Goal: Information Seeking & Learning: Check status

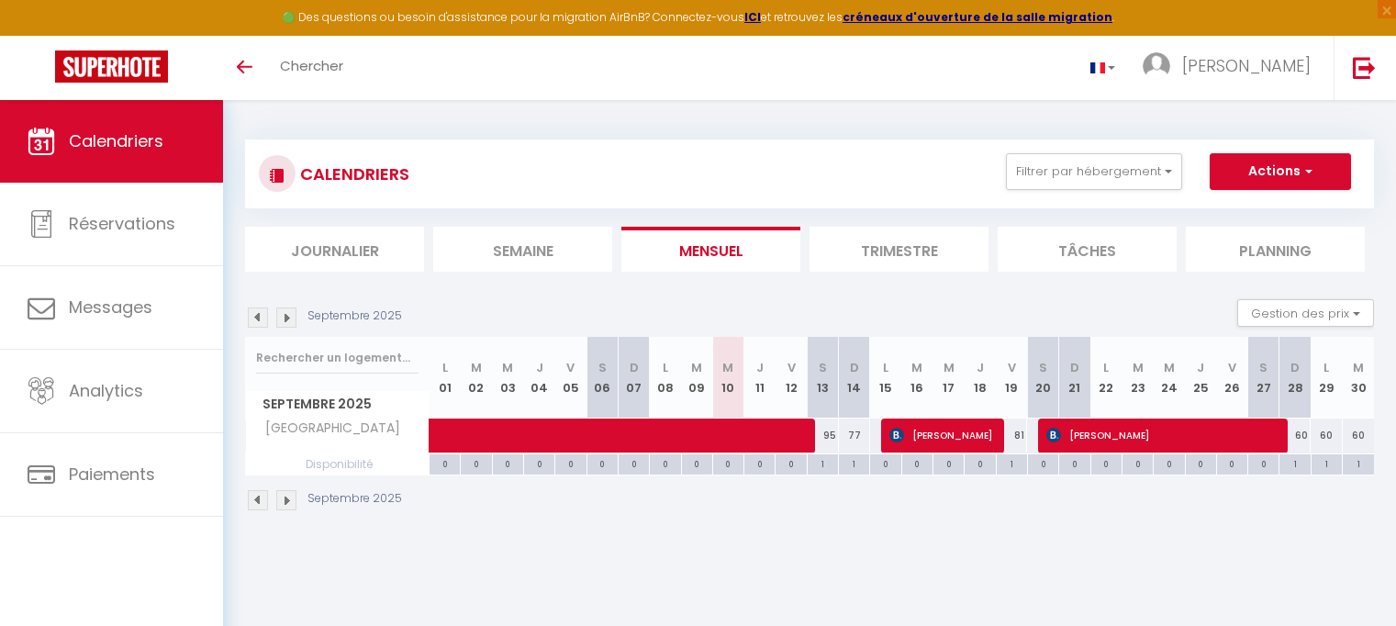
scroll to position [73, 0]
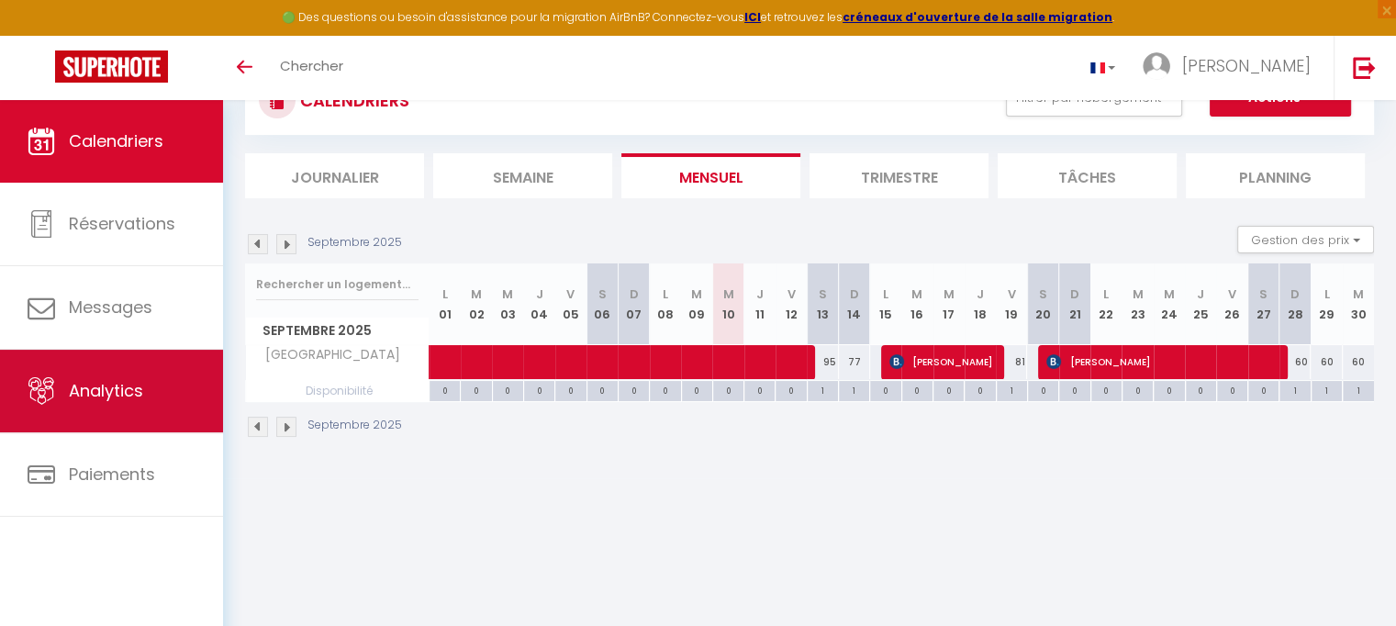
click at [81, 388] on span "Analytics" at bounding box center [106, 390] width 74 height 23
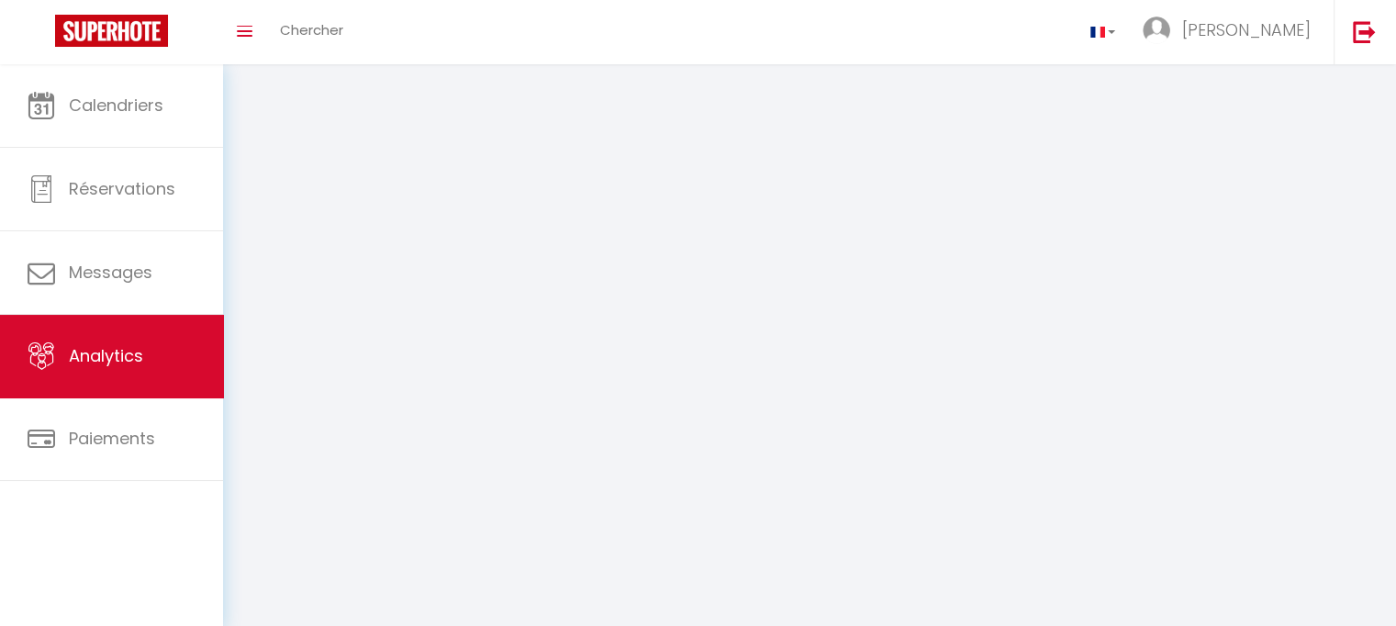
select select "2025"
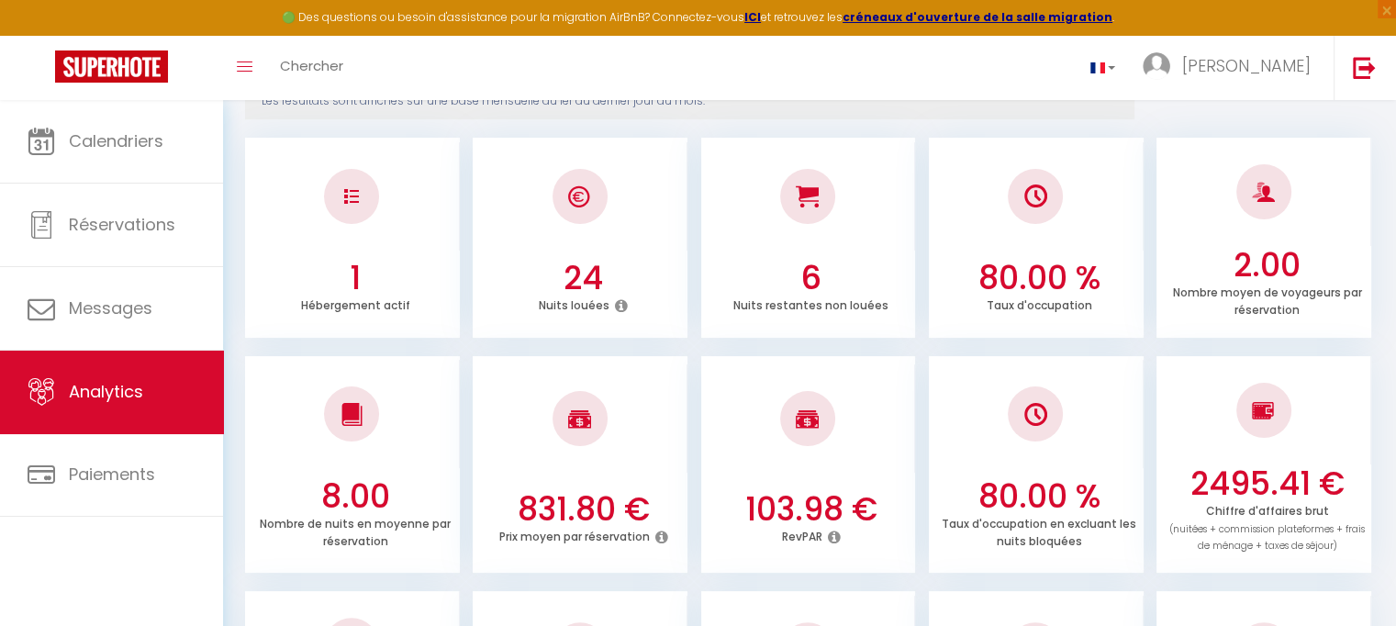
scroll to position [294, 0]
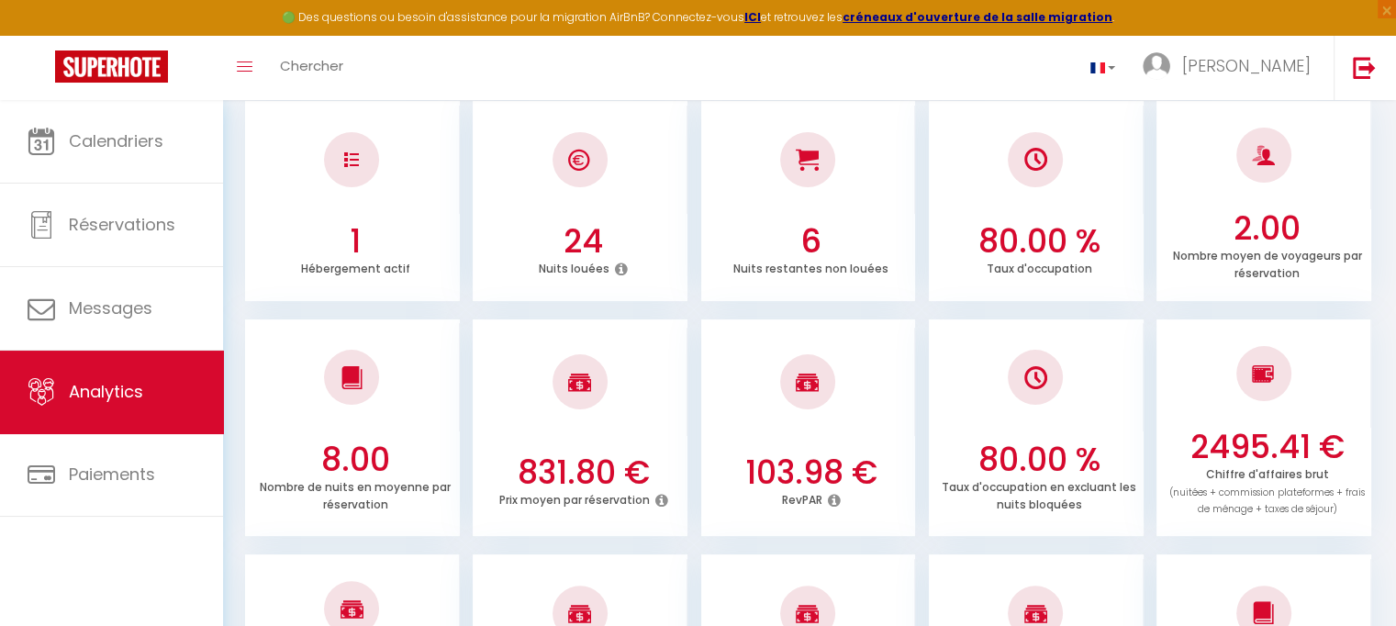
click at [1382, 31] on div "🟢 Des questions ou besoin d'assistance pour la migration AirBnB? Connectez-vous…" at bounding box center [698, 18] width 1396 height 36
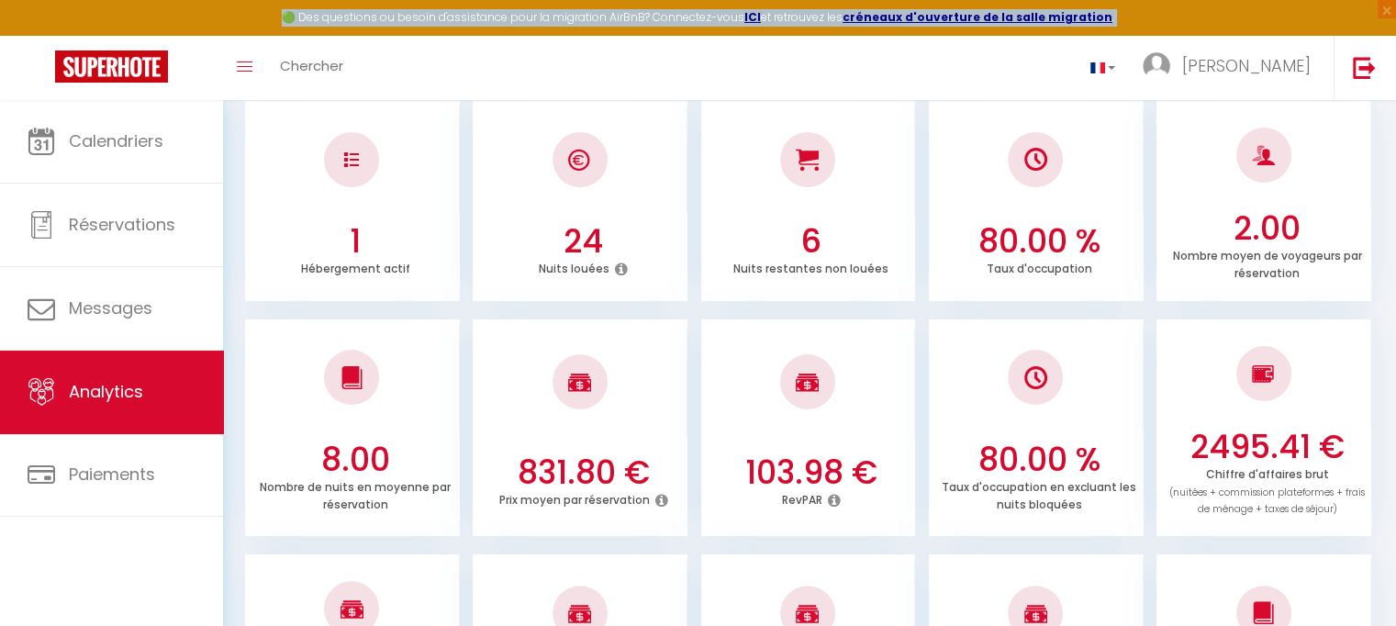
click at [1382, 31] on div "🟢 Des questions ou besoin d'assistance pour la migration AirBnB? Connectez-vous…" at bounding box center [698, 18] width 1396 height 36
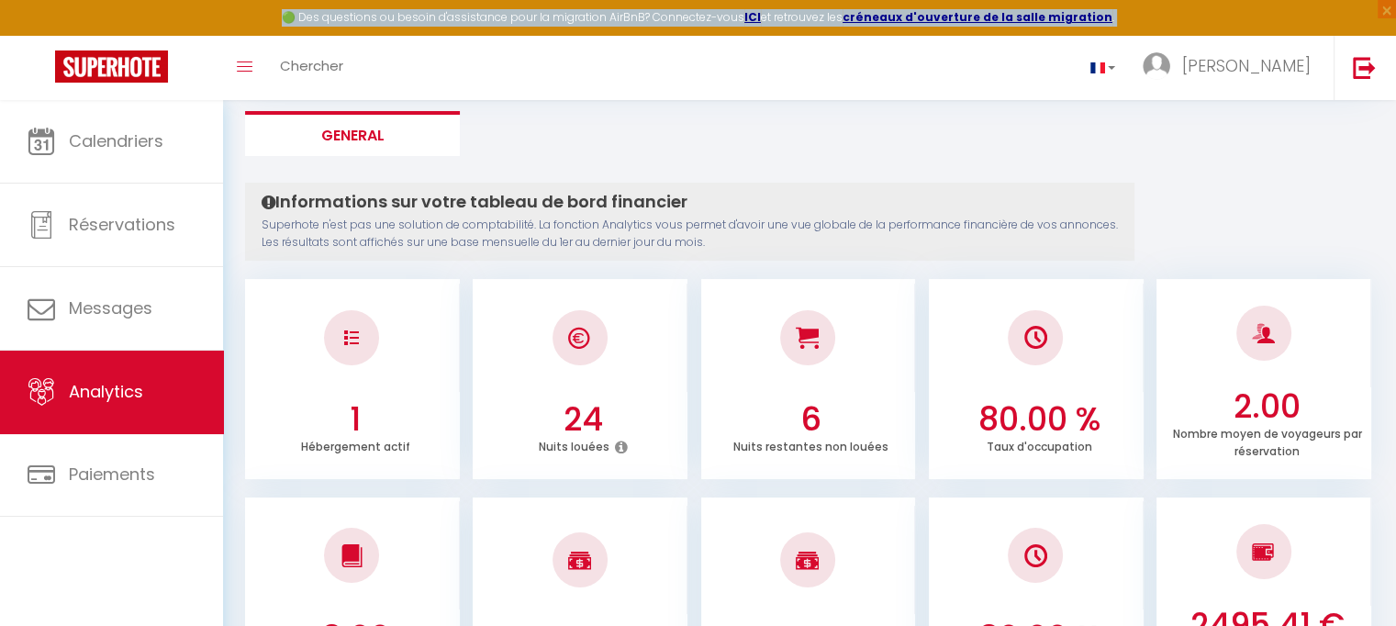
scroll to position [5, 0]
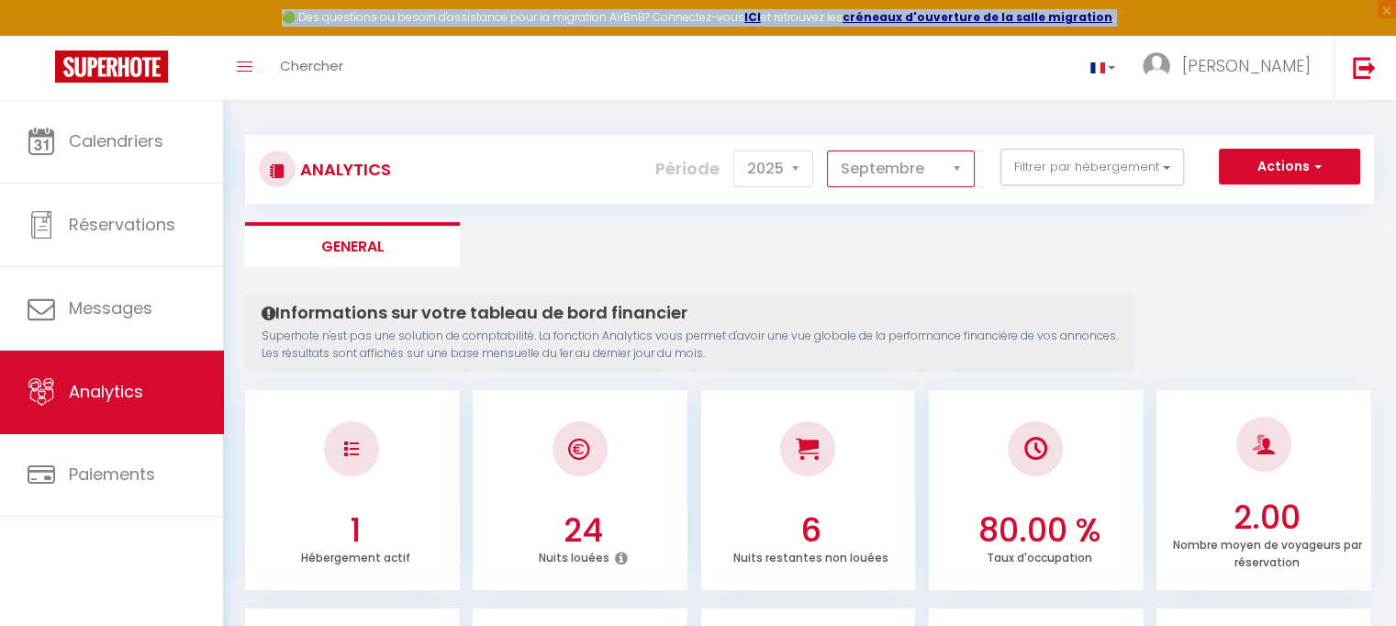
click at [952, 173] on select "[PERSON_NAME] Mars [PERSON_NAME] Juin Juillet Août Septembre Octobre Novembre D…" at bounding box center [901, 169] width 148 height 37
click at [828, 151] on select "[PERSON_NAME] Mars [PERSON_NAME] Juin Juillet Août Septembre Octobre Novembre D…" at bounding box center [901, 169] width 148 height 37
click at [963, 173] on select "[PERSON_NAME] Mars [PERSON_NAME] Juin Juillet Août Septembre Octobre Novembre D…" at bounding box center [901, 169] width 148 height 37
click at [828, 151] on select "[PERSON_NAME] Mars [PERSON_NAME] Juin Juillet Août Septembre Octobre Novembre D…" at bounding box center [901, 169] width 148 height 37
click at [959, 167] on select "[PERSON_NAME] Mars [PERSON_NAME] Juin Juillet Août Septembre Octobre Novembre D…" at bounding box center [901, 169] width 148 height 37
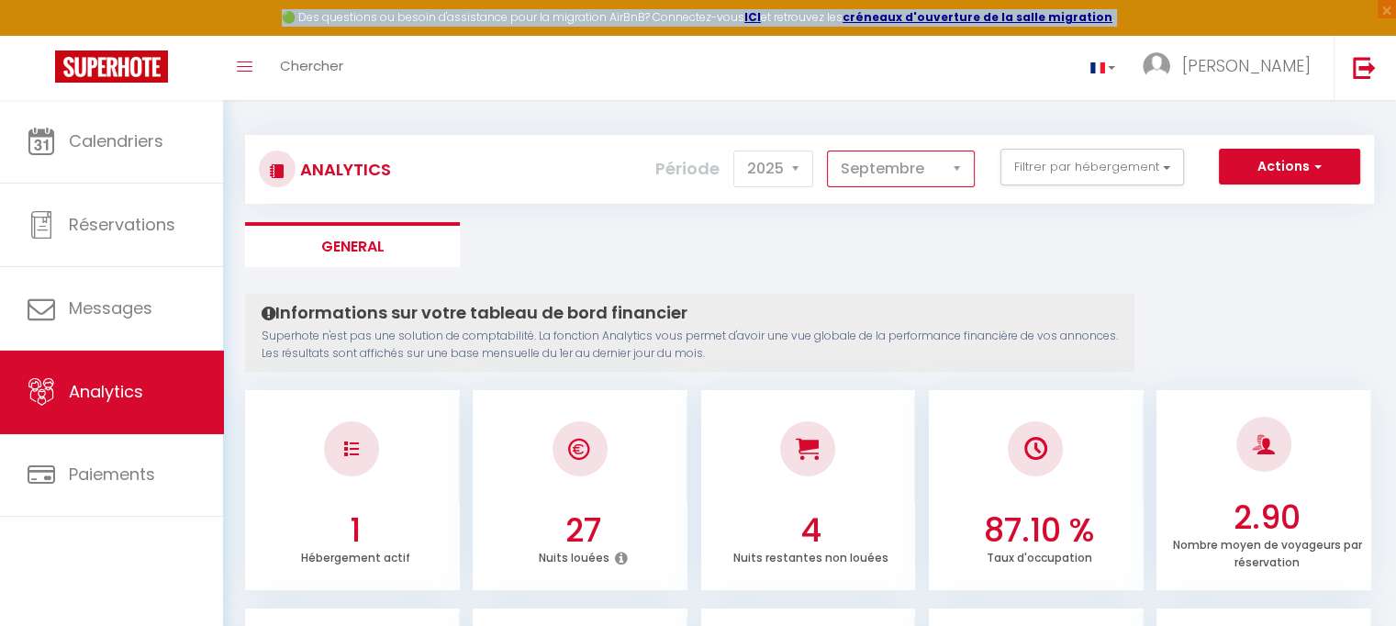
click at [828, 151] on select "[PERSON_NAME] Mars [PERSON_NAME] Juin Juillet Août Septembre Octobre Novembre D…" at bounding box center [901, 169] width 148 height 37
click at [956, 171] on select "[PERSON_NAME] Mars [PERSON_NAME] Juin Juillet Août Septembre Octobre Novembre D…" at bounding box center [901, 169] width 148 height 37
select select "10"
click at [828, 151] on select "[PERSON_NAME] Mars [PERSON_NAME] Juin Juillet Août Septembre Octobre Novembre D…" at bounding box center [901, 169] width 148 height 37
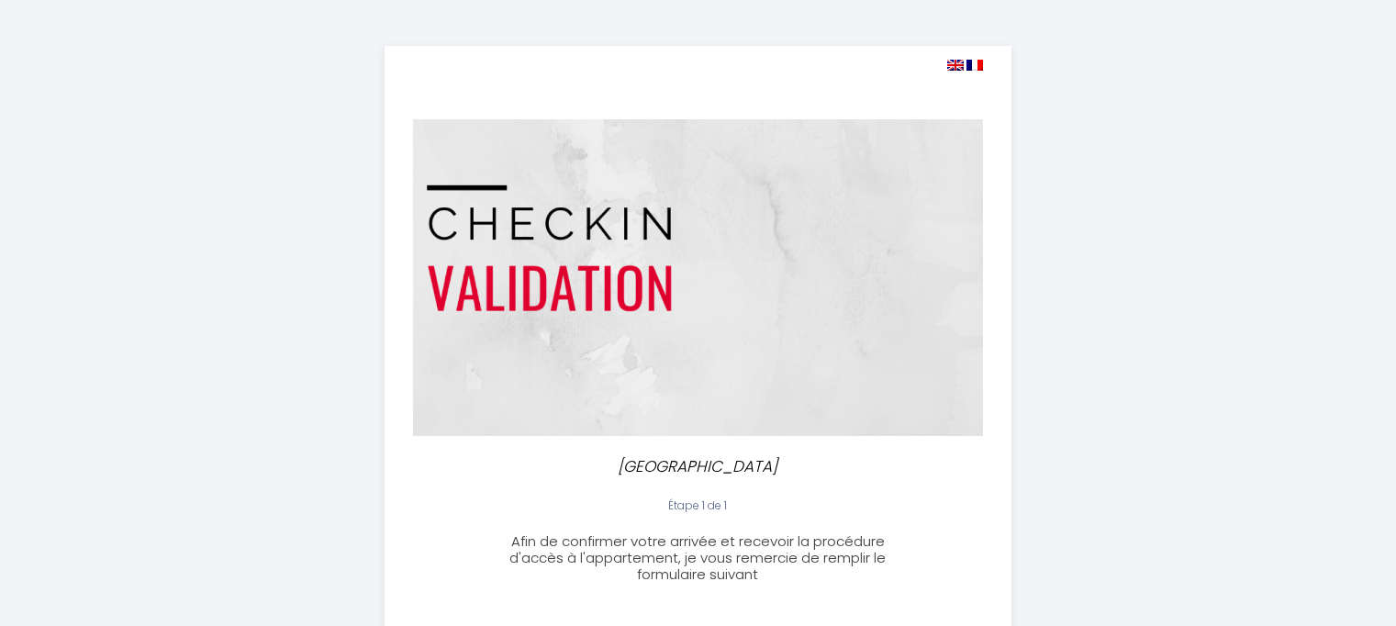
select select
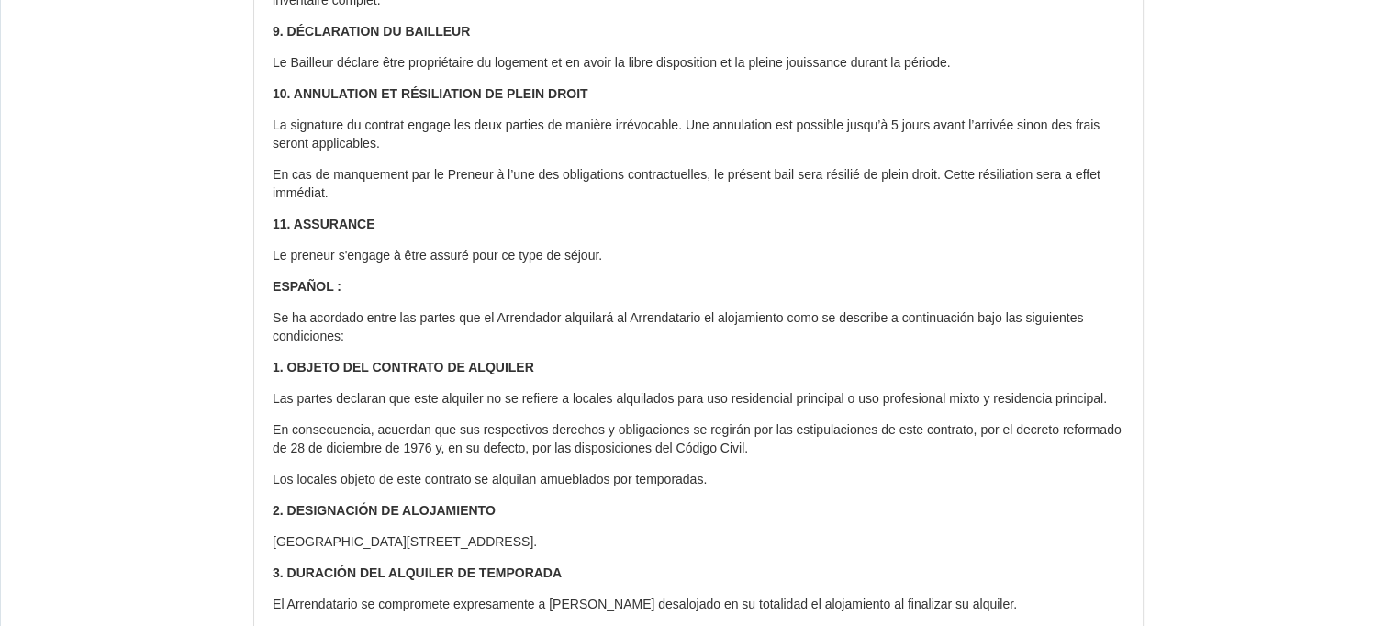
scroll to position [2214, 0]
